Goal: Task Accomplishment & Management: Manage account settings

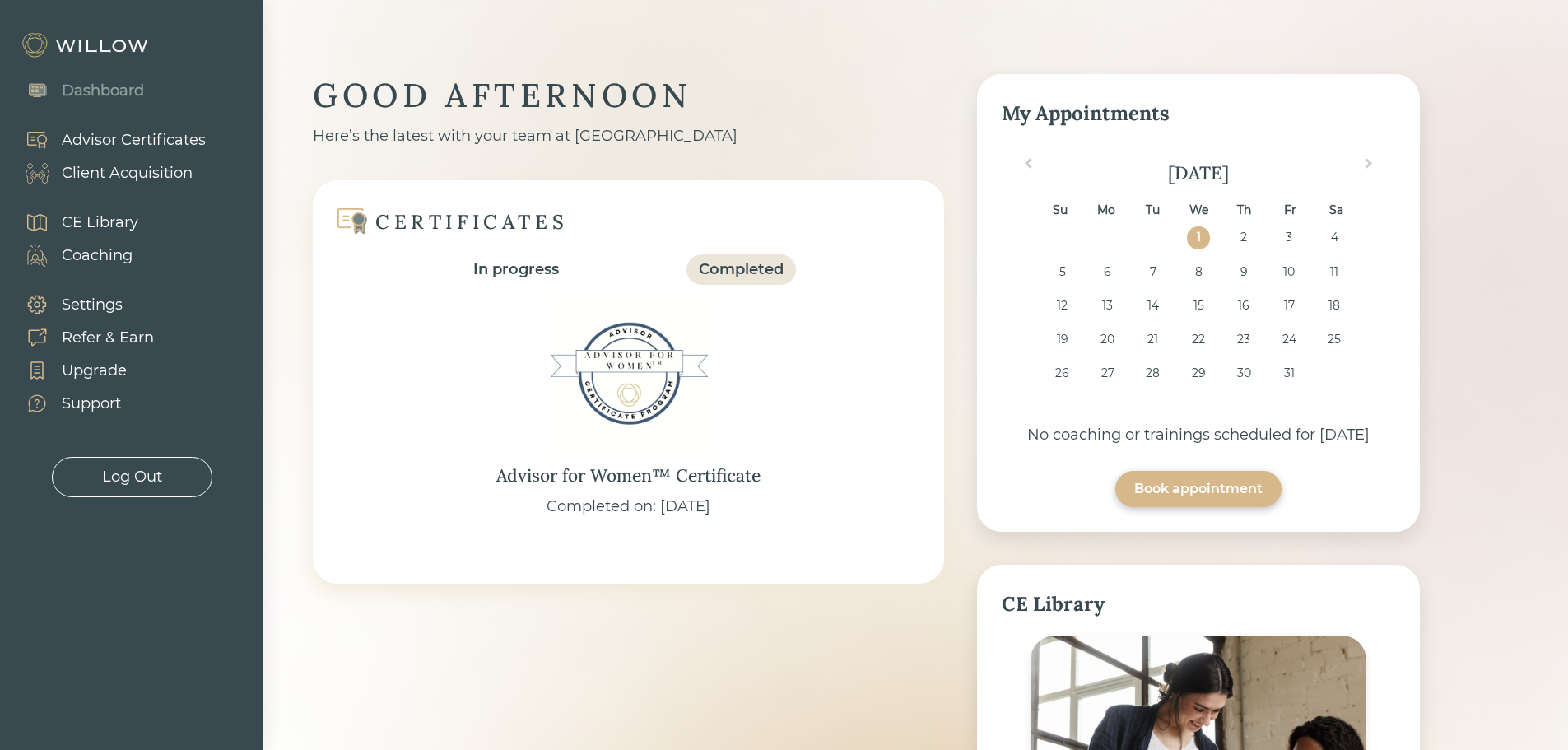
click at [103, 180] on div "Client Acquisition" at bounding box center [127, 173] width 131 height 22
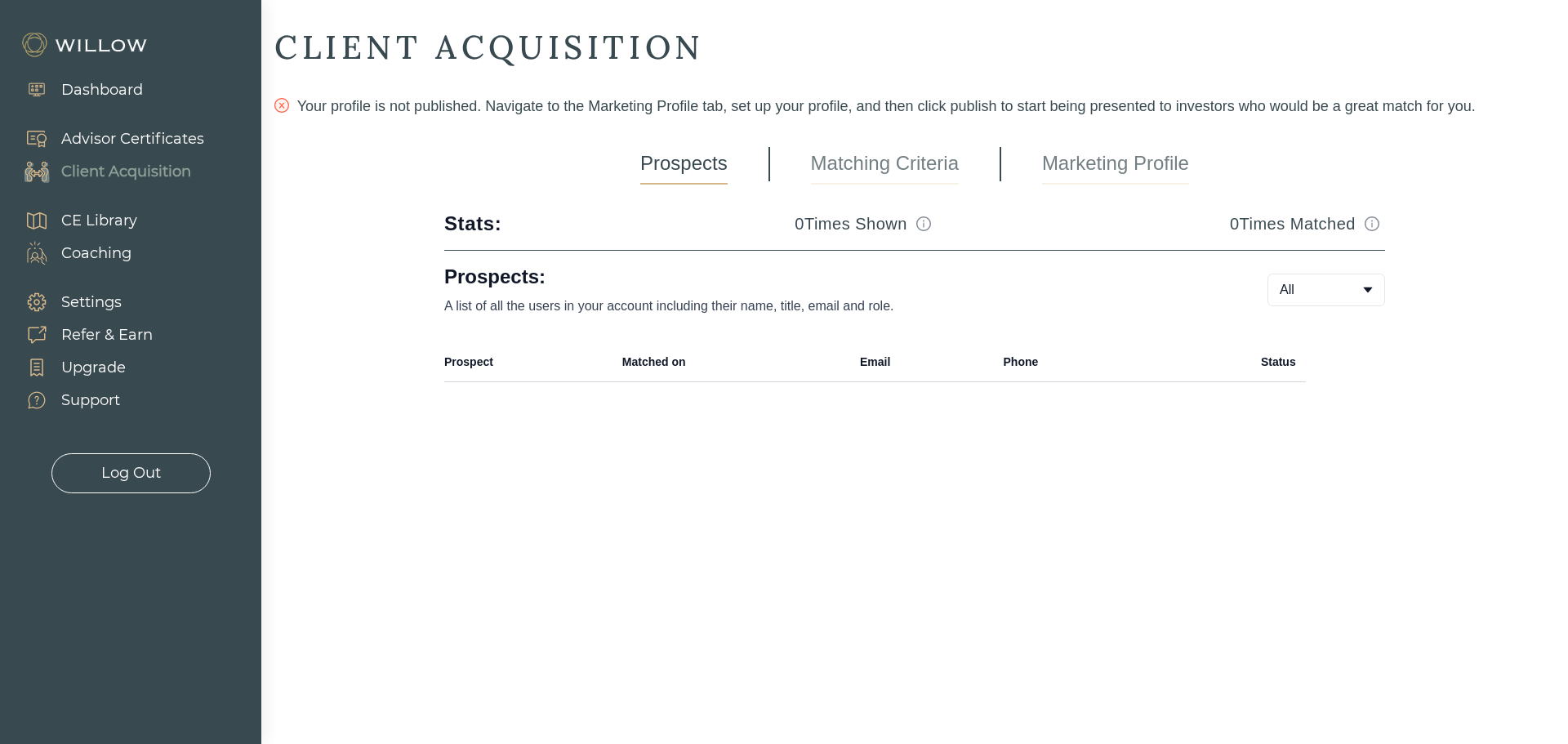
click at [1102, 155] on link "Marketing Profile" at bounding box center [1116, 164] width 147 height 41
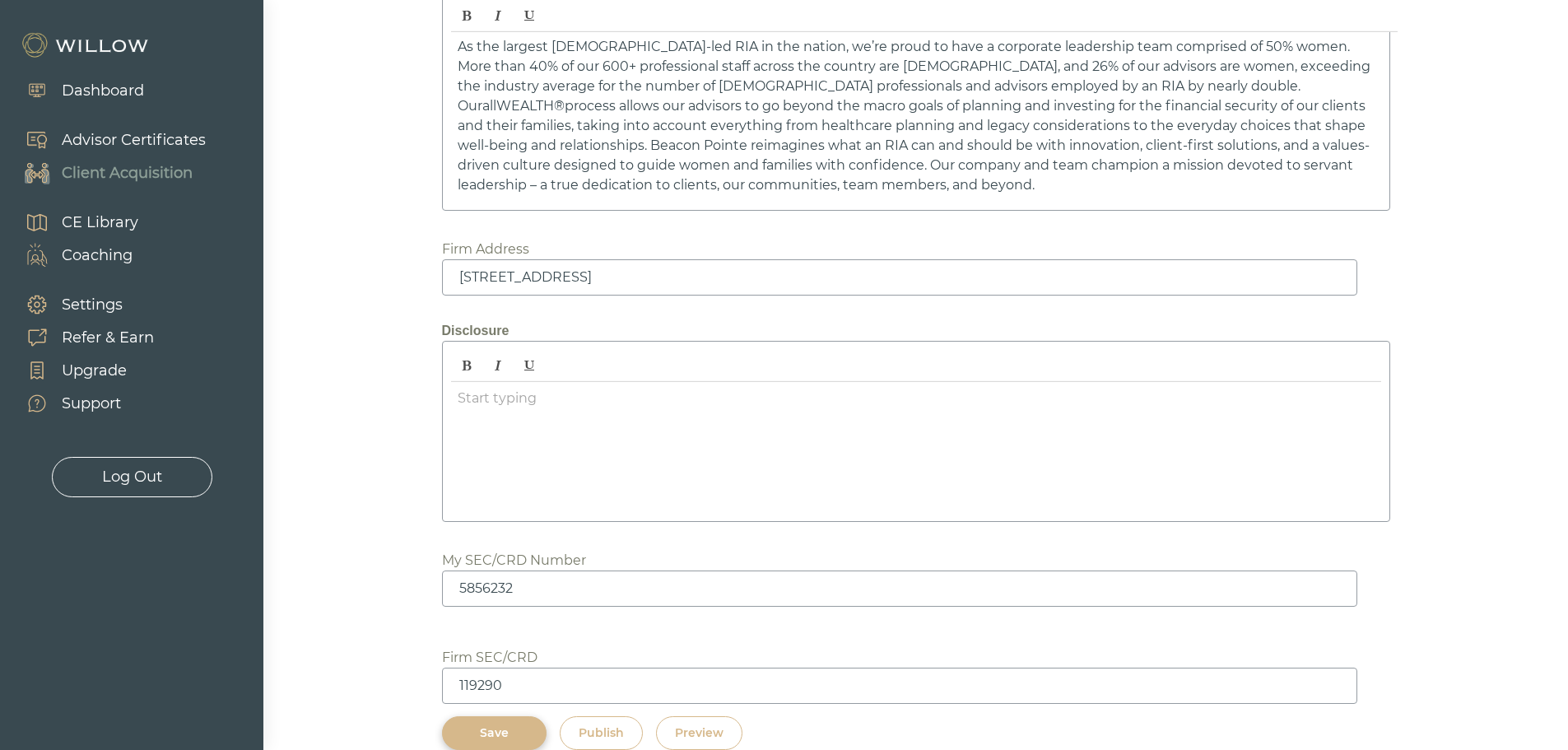
scroll to position [2216, 0]
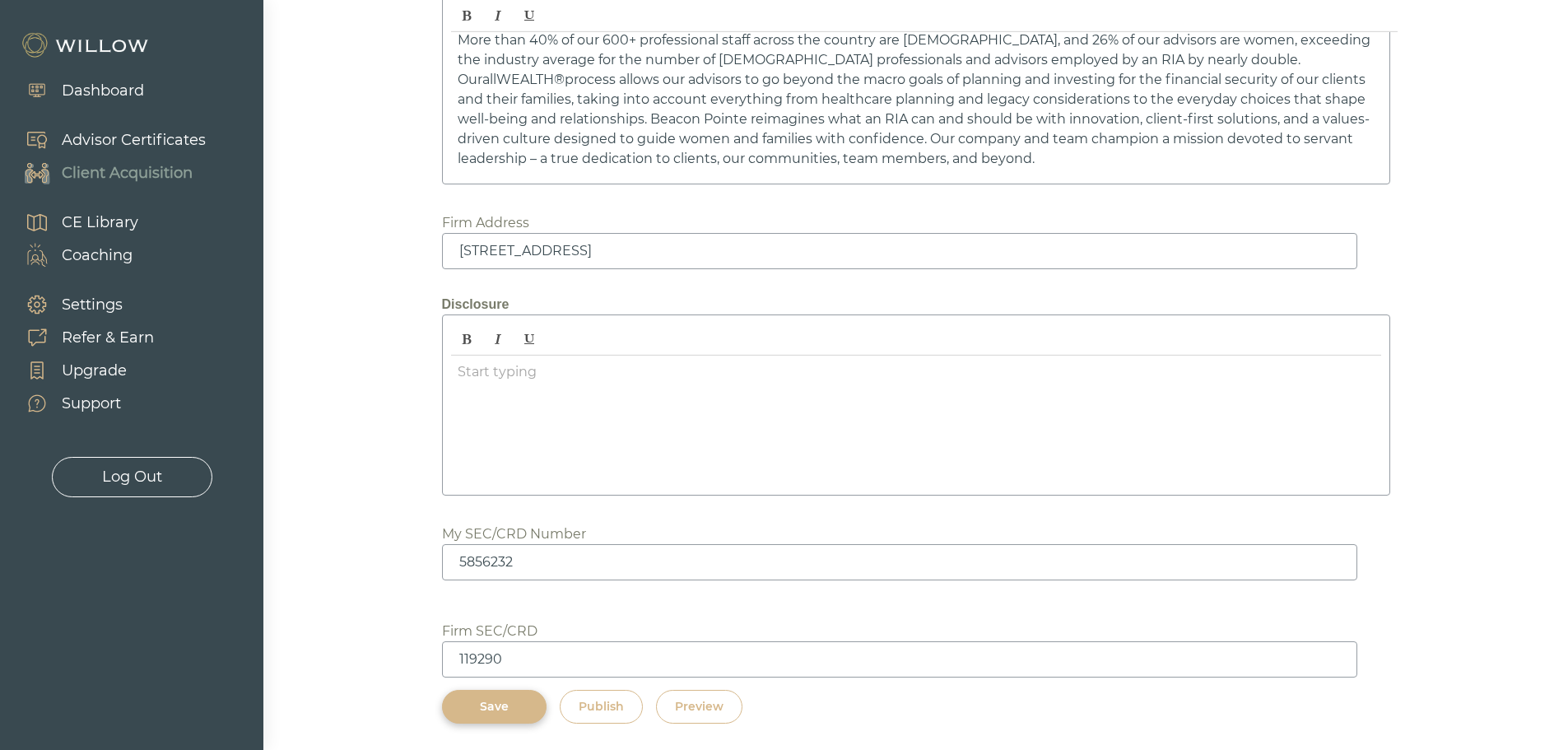
click at [530, 404] on div at bounding box center [916, 421] width 930 height 131
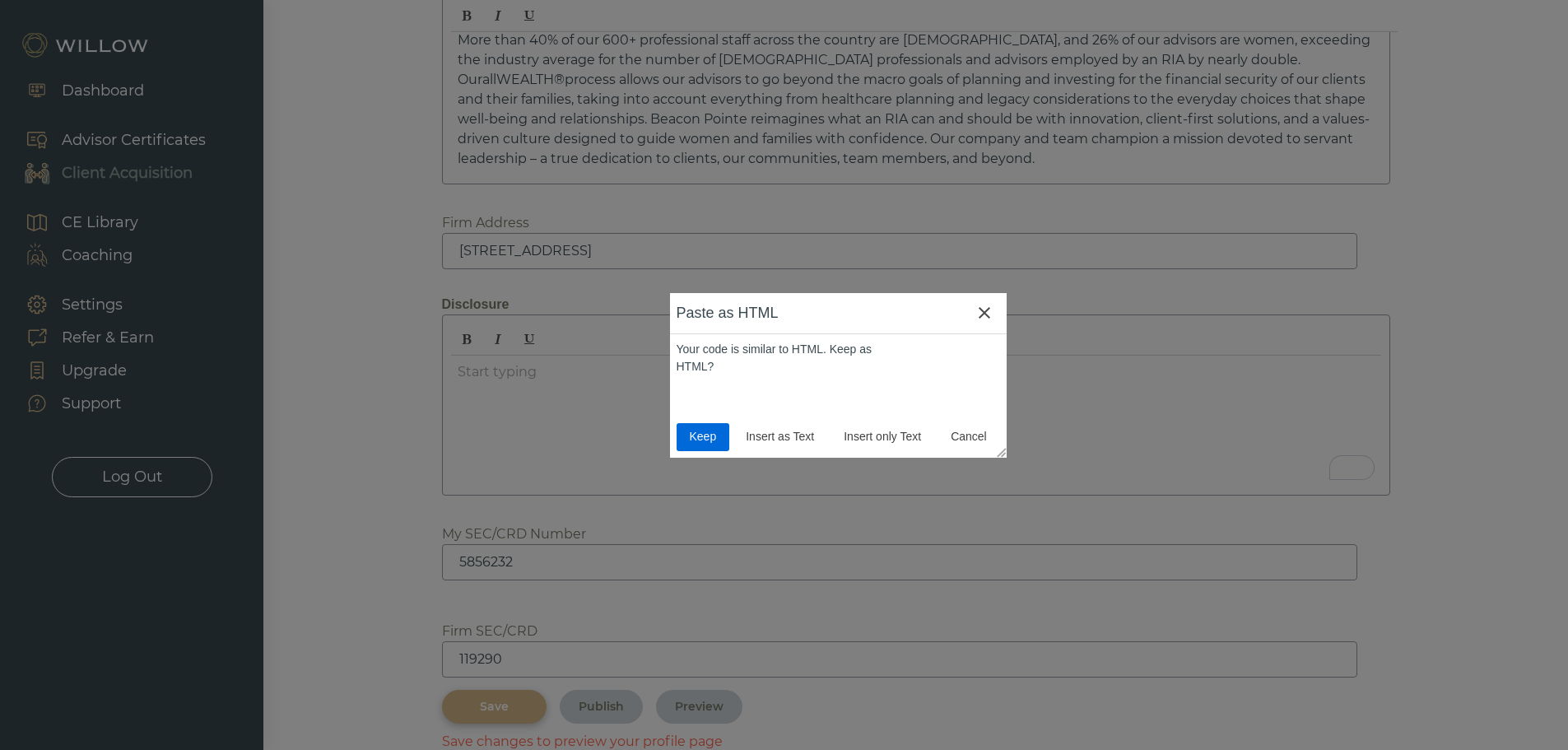
click at [690, 440] on span "Keep" at bounding box center [703, 436] width 40 height 17
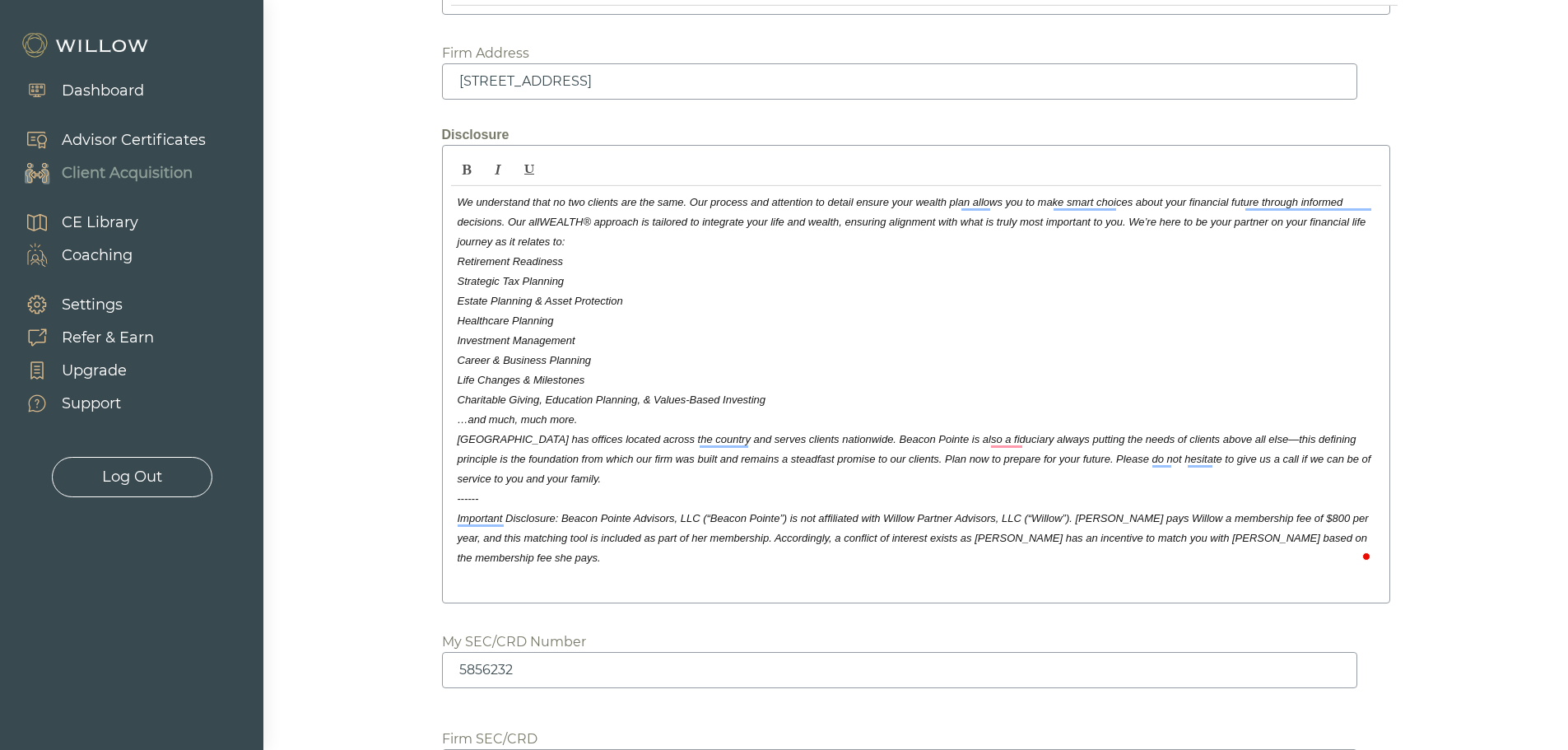
scroll to position [2510, 0]
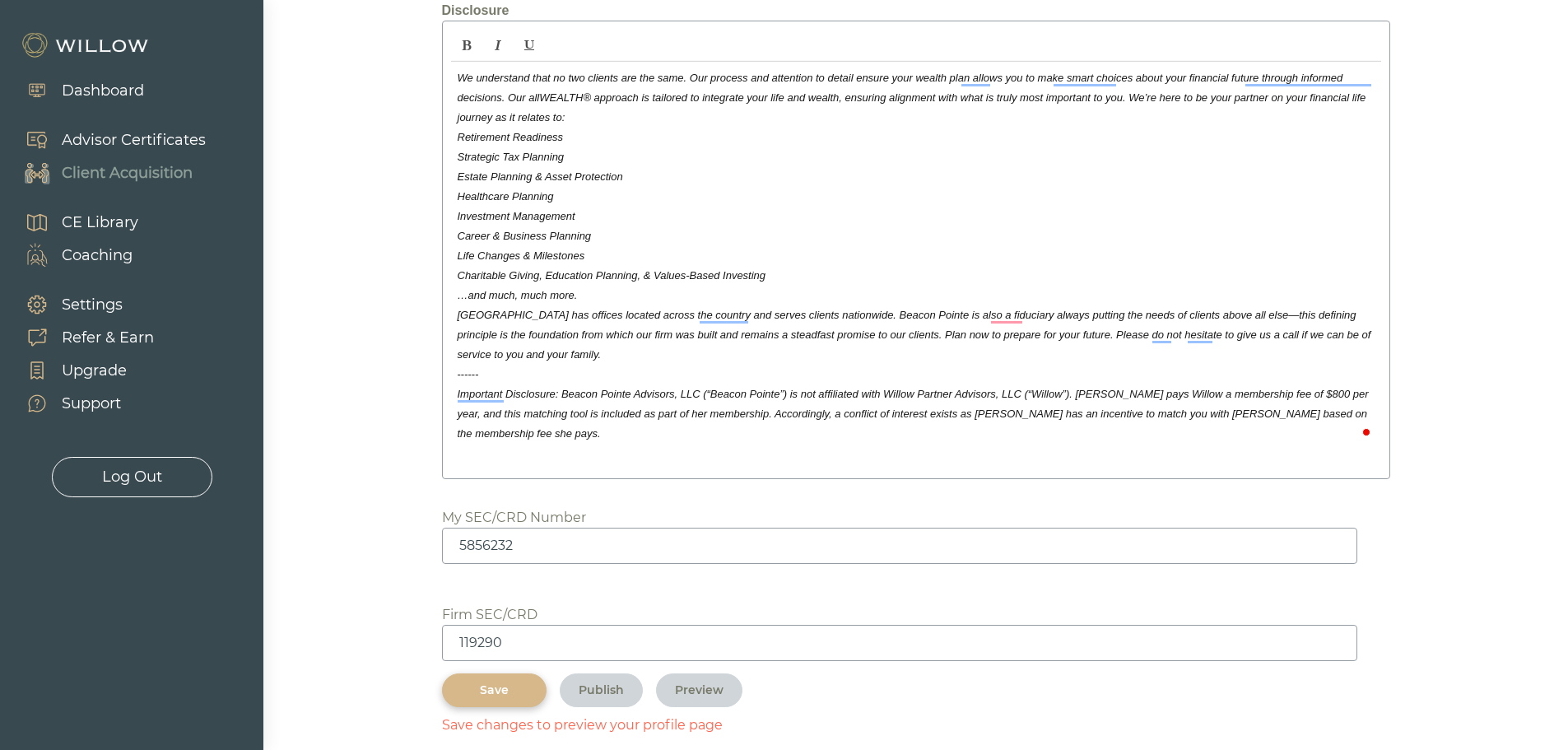
click at [502, 681] on div "Save" at bounding box center [494, 689] width 67 height 17
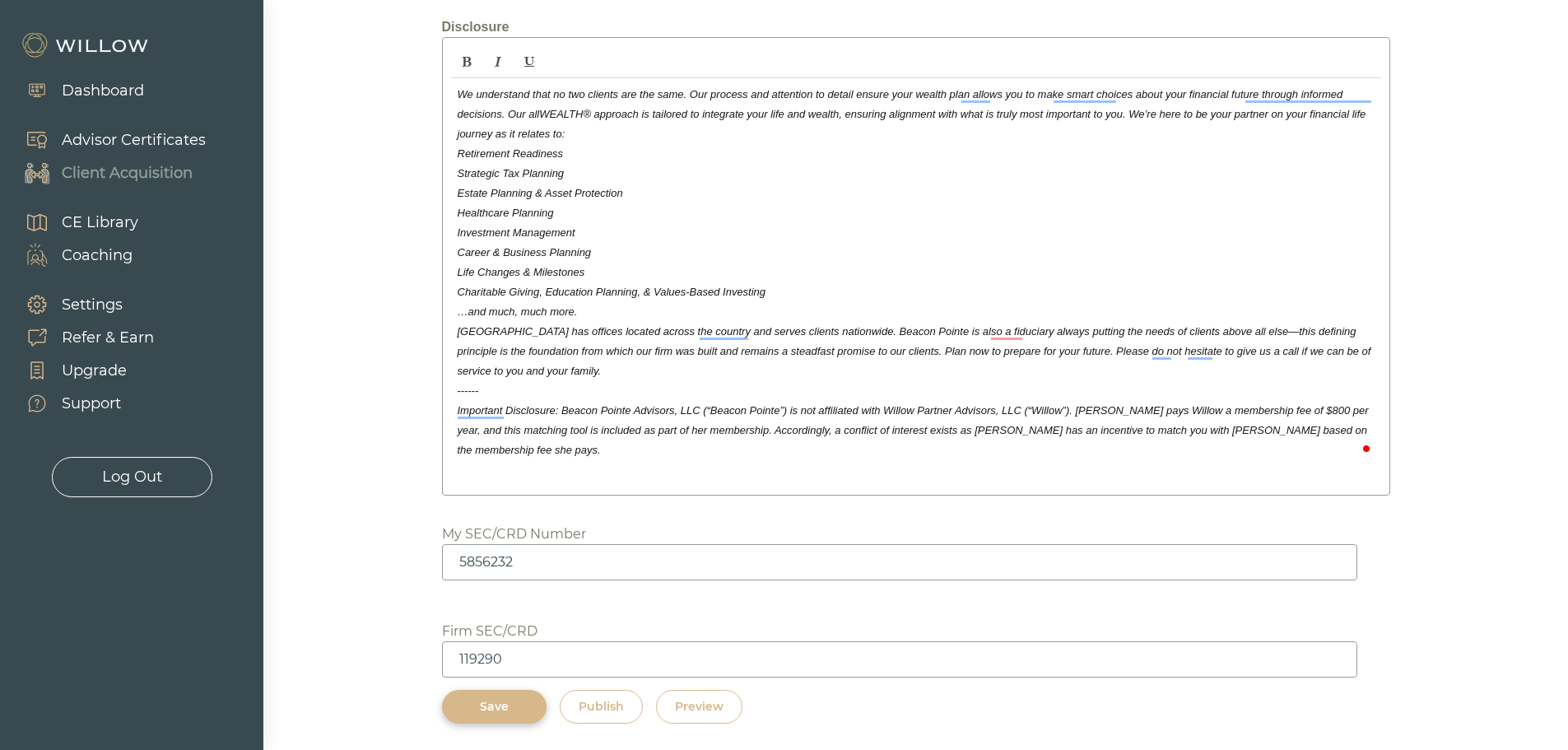
scroll to position [2474, 0]
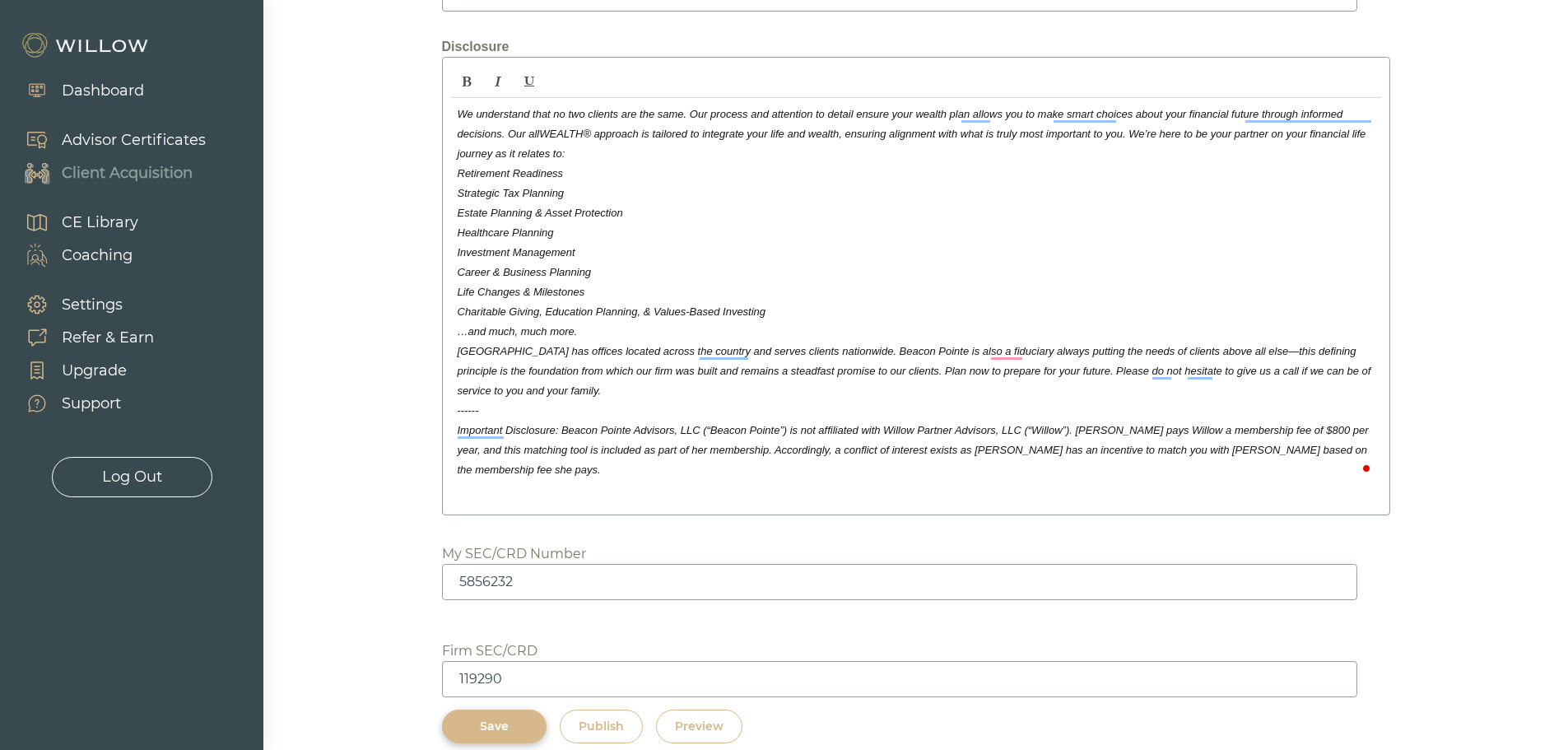
click at [488, 718] on div "Save" at bounding box center [494, 726] width 67 height 17
click at [719, 718] on div "Preview" at bounding box center [699, 726] width 48 height 17
click at [497, 718] on div "Save" at bounding box center [494, 726] width 67 height 17
click at [690, 718] on div "Preview" at bounding box center [699, 726] width 48 height 17
